Goal: Task Accomplishment & Management: Manage account settings

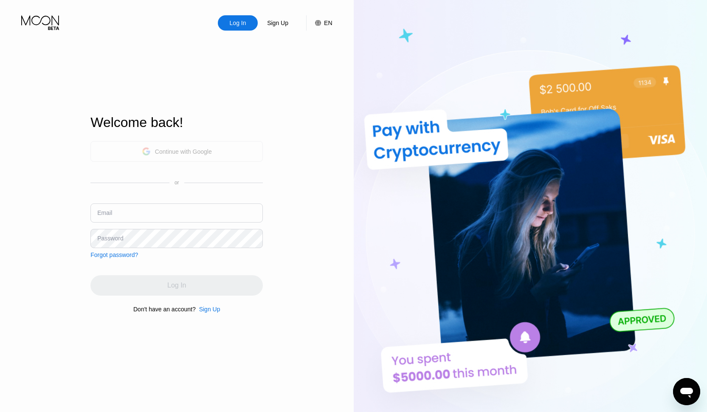
click at [178, 149] on div "Continue with Google" at bounding box center [183, 151] width 57 height 7
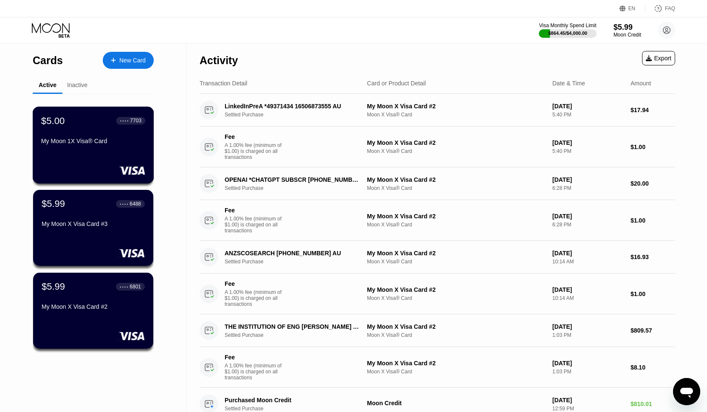
click at [107, 145] on div "My Moon 1X Visa® Card" at bounding box center [93, 143] width 104 height 10
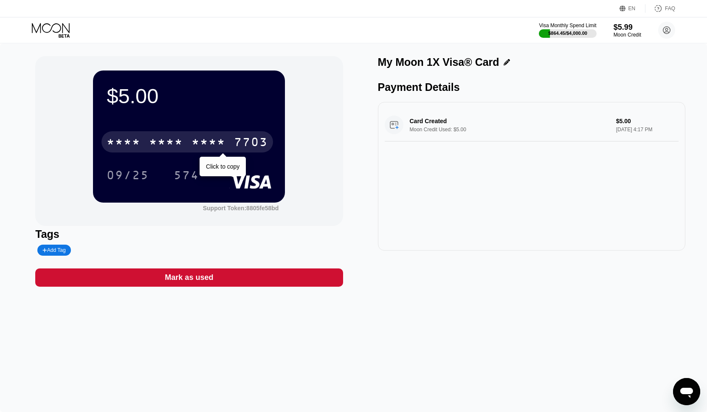
click at [206, 149] on div "* * * *" at bounding box center [209, 143] width 34 height 14
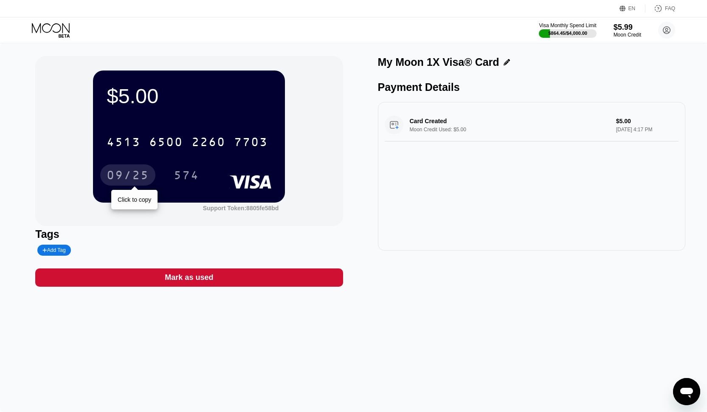
click at [130, 172] on div "09/25" at bounding box center [128, 176] width 42 height 14
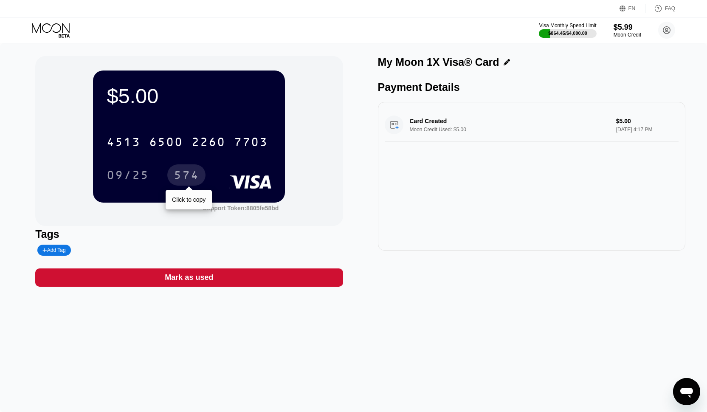
click at [189, 171] on div "574" at bounding box center [186, 176] width 25 height 14
click at [63, 30] on icon at bounding box center [51, 30] width 39 height 15
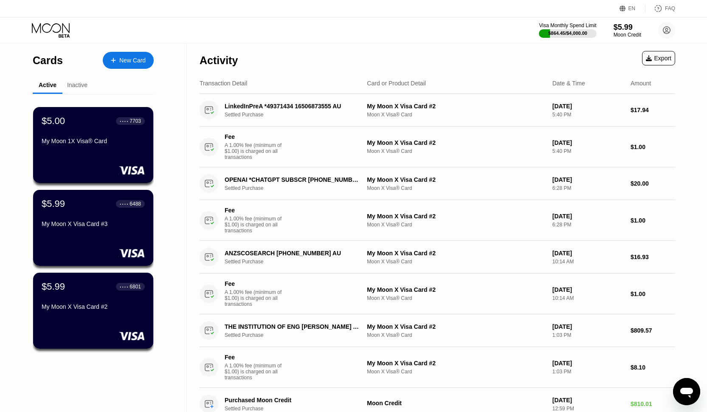
click at [75, 227] on div "My Moon X Visa Card #3" at bounding box center [93, 223] width 103 height 7
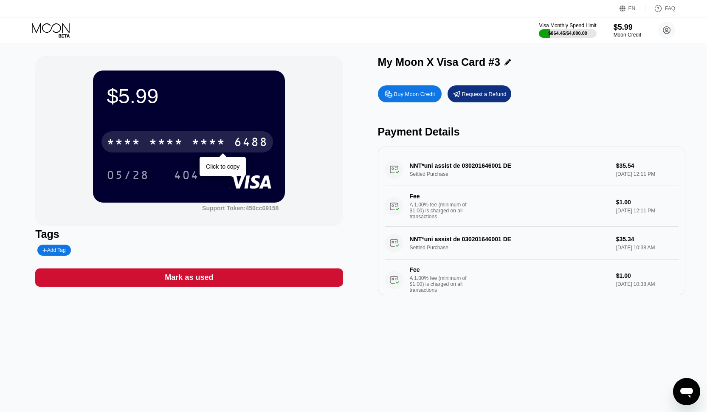
click at [189, 145] on div "* * * * * * * * * * * * 6488" at bounding box center [187, 141] width 172 height 21
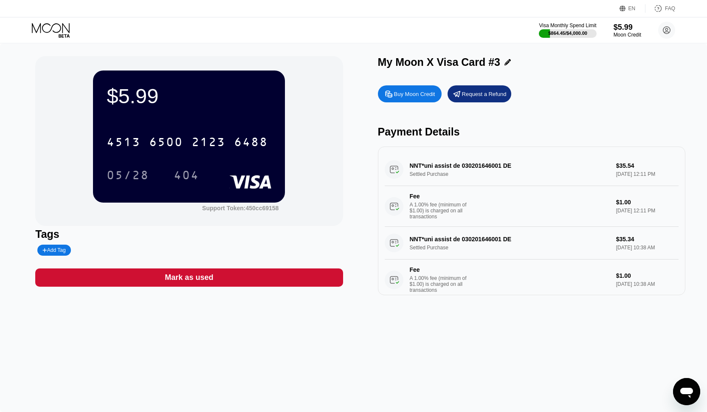
click at [51, 31] on icon at bounding box center [51, 30] width 39 height 15
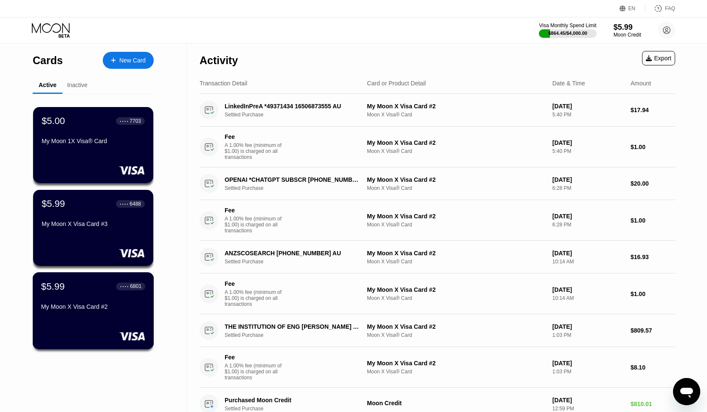
click at [90, 294] on div "$5.99 ● ● ● ● 6801 My Moon X Visa Card #2" at bounding box center [93, 297] width 104 height 33
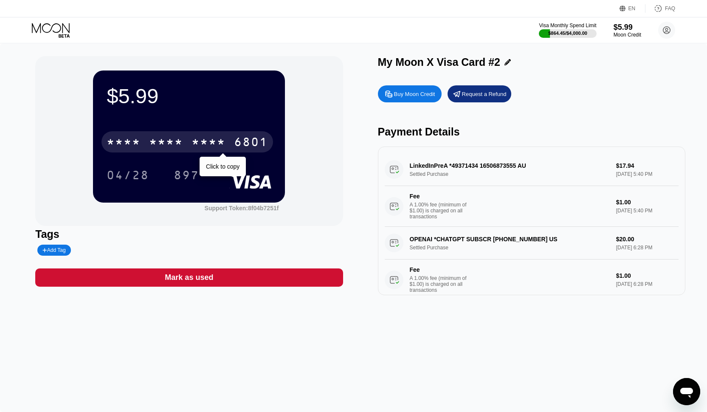
click at [178, 142] on div "* * * *" at bounding box center [166, 143] width 34 height 14
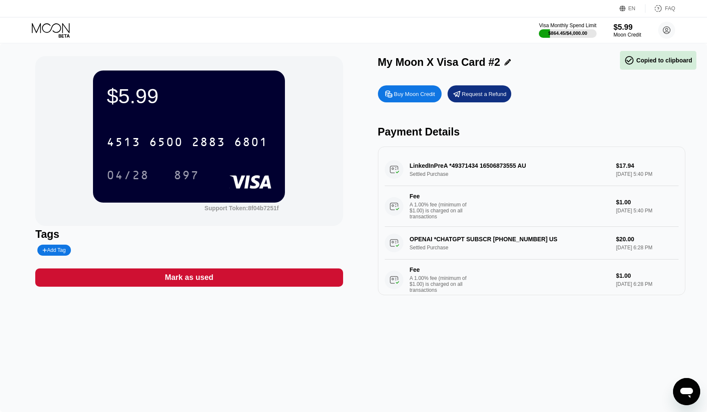
click at [50, 34] on icon at bounding box center [51, 30] width 39 height 15
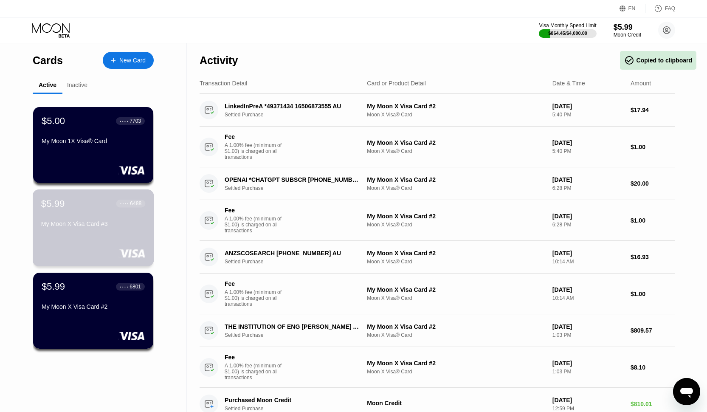
click at [96, 238] on div "$5.99 ● ● ● ● 6488 My Moon X Visa Card #3" at bounding box center [93, 227] width 121 height 77
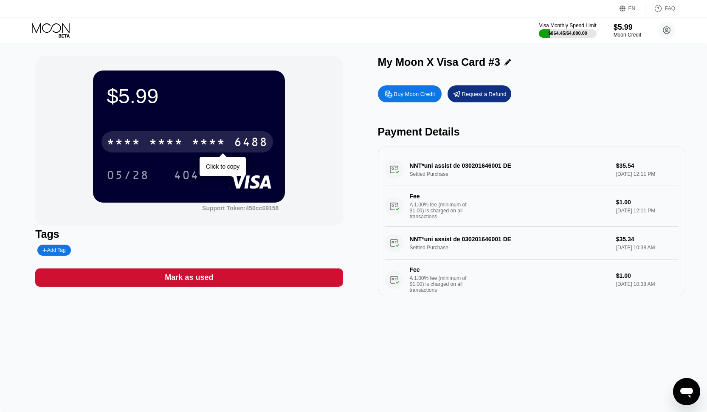
click at [189, 143] on div "* * * * * * * * * * * * 6488" at bounding box center [187, 141] width 172 height 21
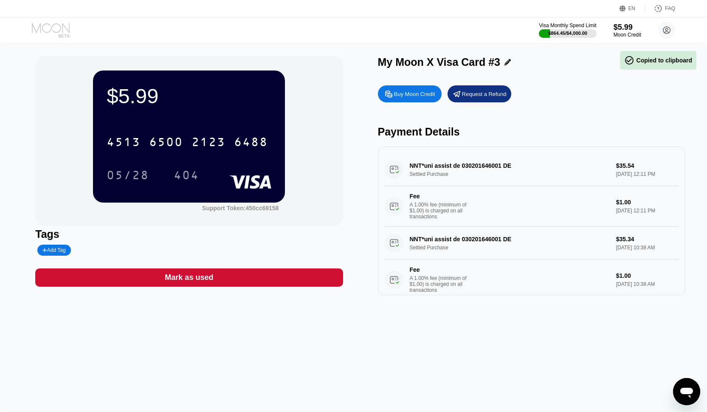
click at [52, 34] on icon at bounding box center [51, 30] width 39 height 15
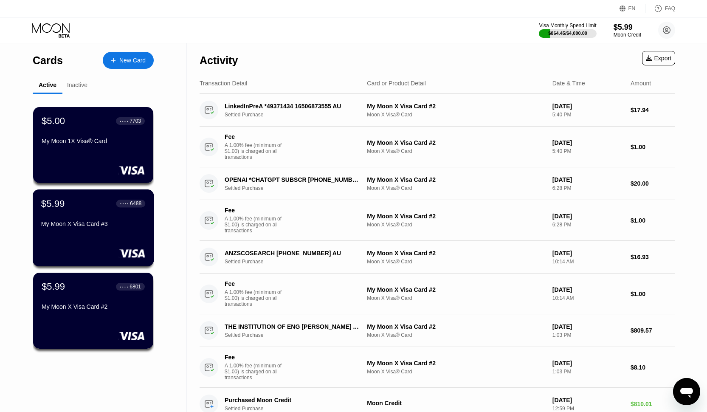
click at [105, 227] on div "My Moon X Visa Card #3" at bounding box center [93, 223] width 104 height 7
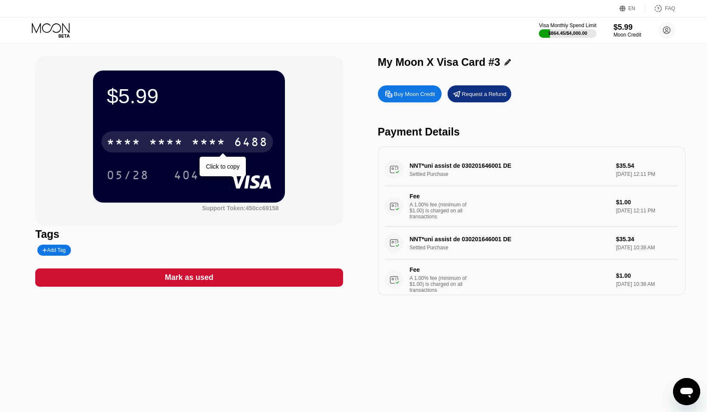
click at [168, 137] on div "* * * *" at bounding box center [166, 143] width 34 height 14
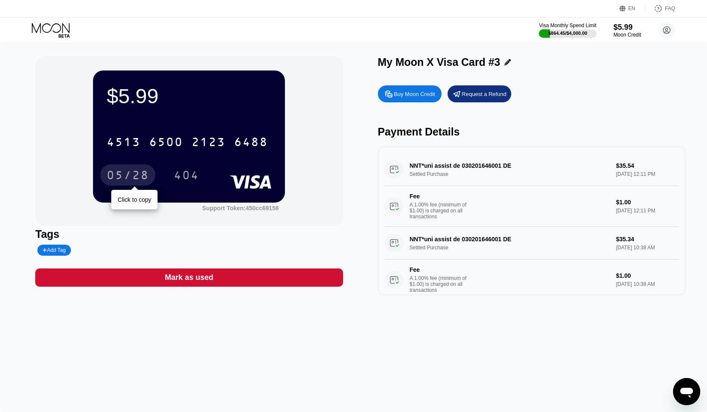
click at [134, 174] on div "05/28" at bounding box center [128, 176] width 42 height 14
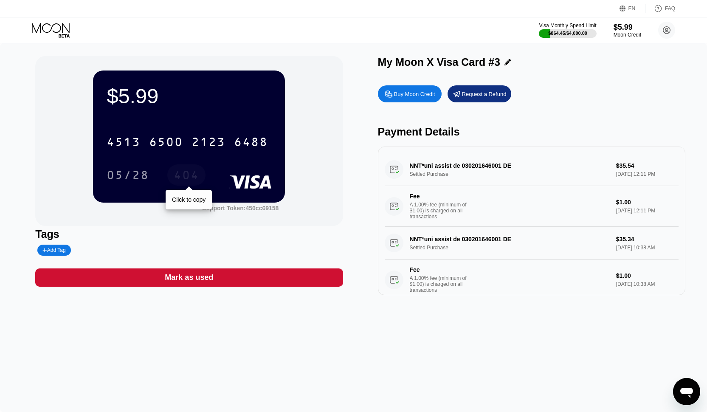
click at [195, 176] on div "404" at bounding box center [186, 176] width 25 height 14
